Goal: Communication & Community: Participate in discussion

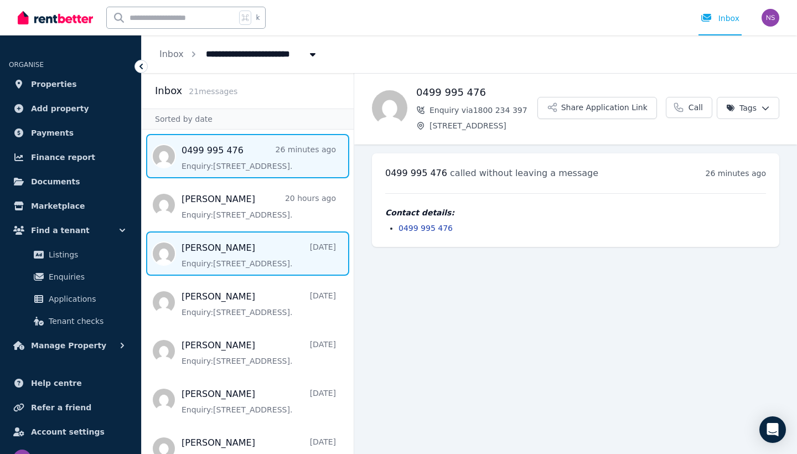
click at [243, 242] on span "Message list" at bounding box center [248, 253] width 212 height 44
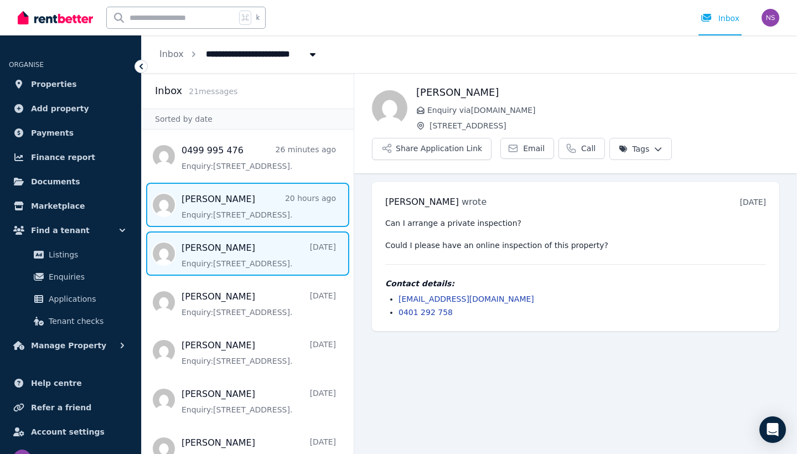
click at [226, 205] on span "Message list" at bounding box center [248, 205] width 212 height 44
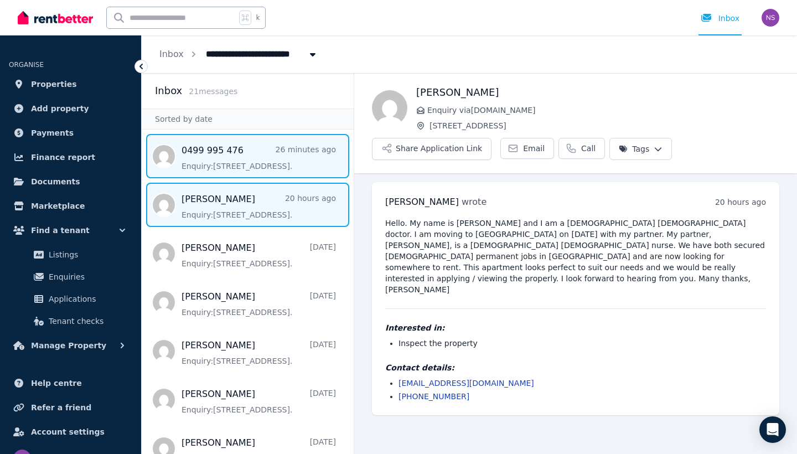
click at [225, 171] on span "Message list" at bounding box center [248, 156] width 212 height 44
